Goal: Use online tool/utility

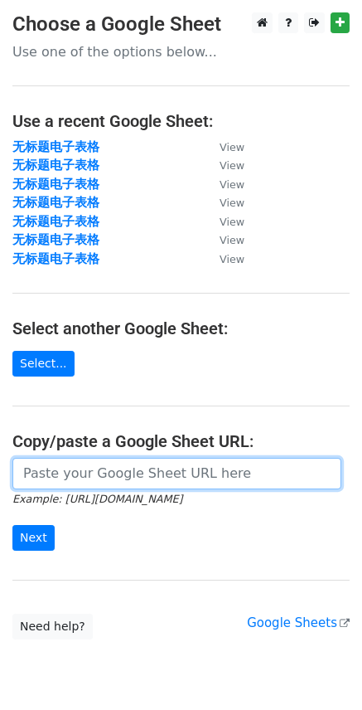
paste input "[URL][DOMAIN_NAME]"
type input "[URL][DOMAIN_NAME]"
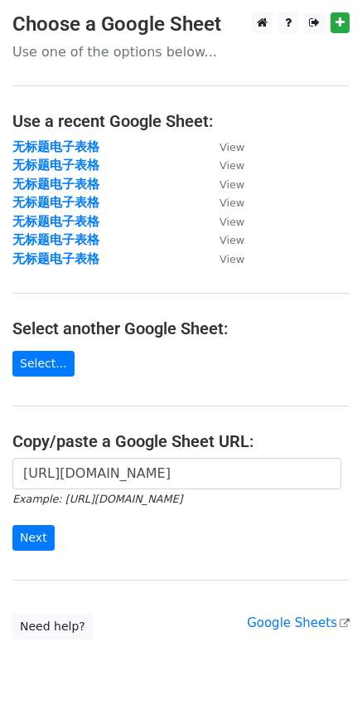
click at [39, 551] on div "[URL][DOMAIN_NAME] Example: [URL][DOMAIN_NAME] Next" at bounding box center [181, 512] width 362 height 109
click at [41, 538] on input "Next" at bounding box center [33, 538] width 42 height 26
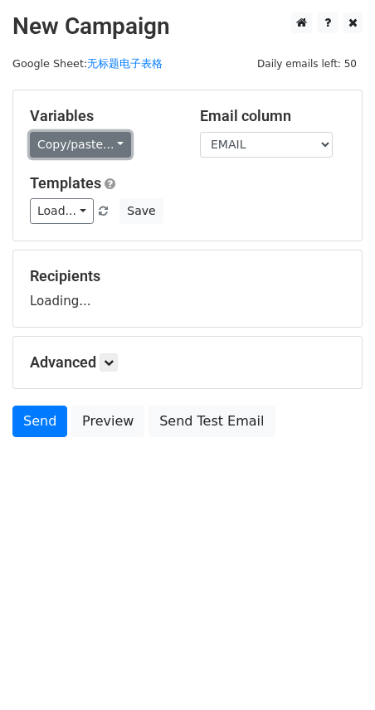
click at [80, 140] on link "Copy/paste..." at bounding box center [80, 145] width 101 height 26
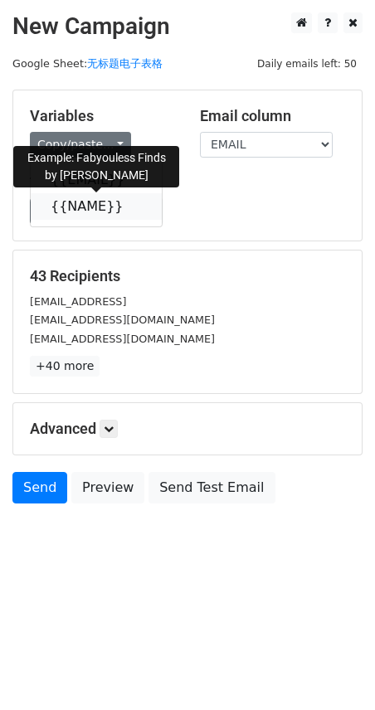
drag, startPoint x: 80, startPoint y: 209, endPoint x: 3, endPoint y: 260, distance: 91.5
click at [80, 209] on link "{{NAME}}" at bounding box center [96, 206] width 131 height 27
